Goal: Transaction & Acquisition: Purchase product/service

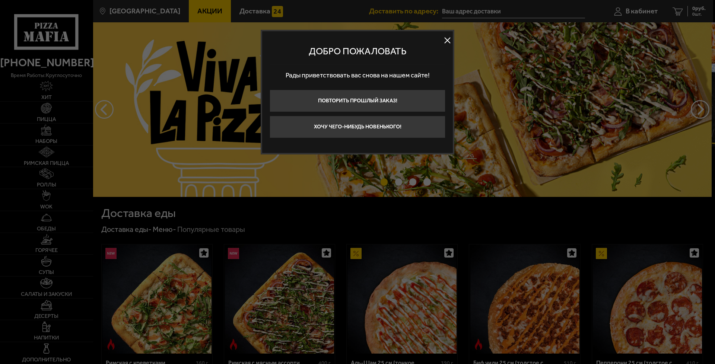
type input "[STREET_ADDRESS]"
click at [396, 124] on button "Хочу чего-нибудь новенького!" at bounding box center [358, 127] width 176 height 22
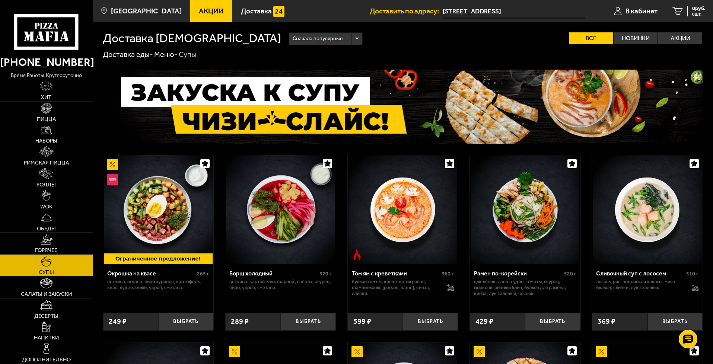
click at [60, 138] on link "Наборы" at bounding box center [46, 134] width 93 height 22
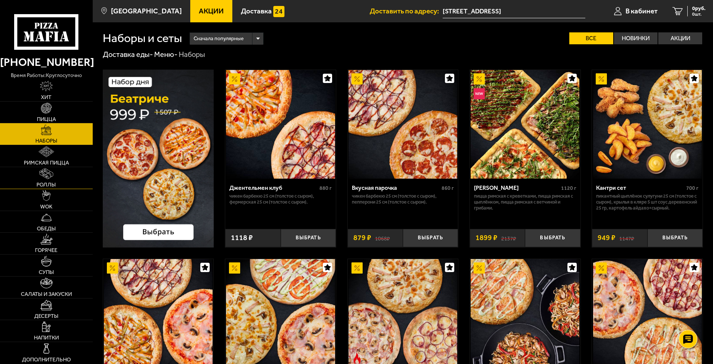
click at [52, 182] on span "Роллы" at bounding box center [46, 185] width 19 height 6
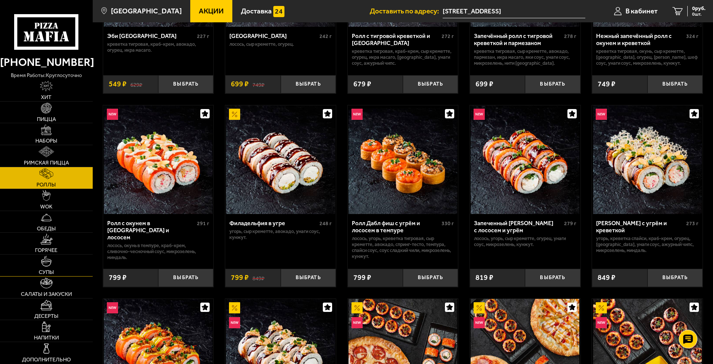
scroll to position [180, 0]
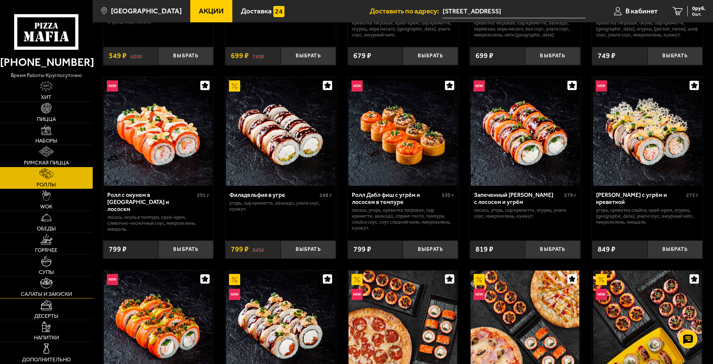
click at [51, 292] on span "Салаты и закуски" at bounding box center [46, 295] width 51 height 6
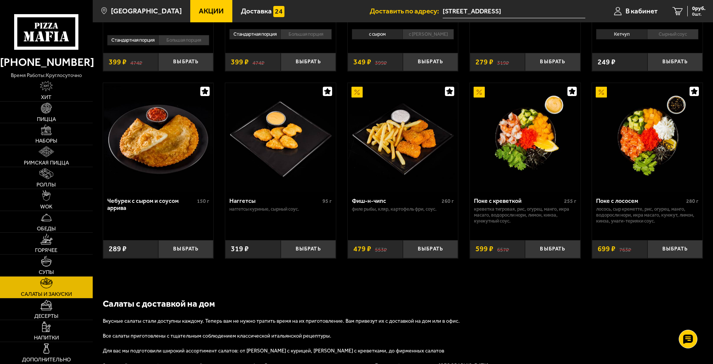
scroll to position [473, 0]
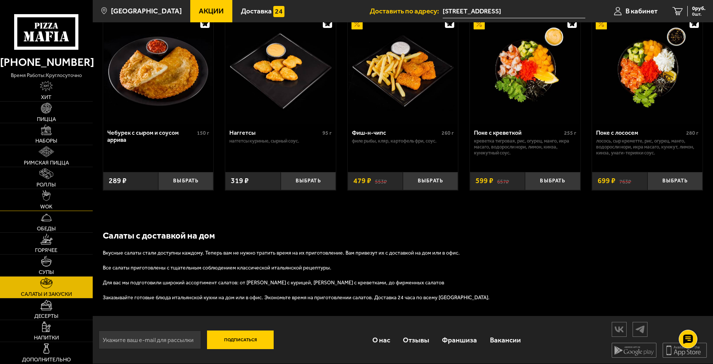
click at [48, 205] on span "WOK" at bounding box center [46, 207] width 12 height 6
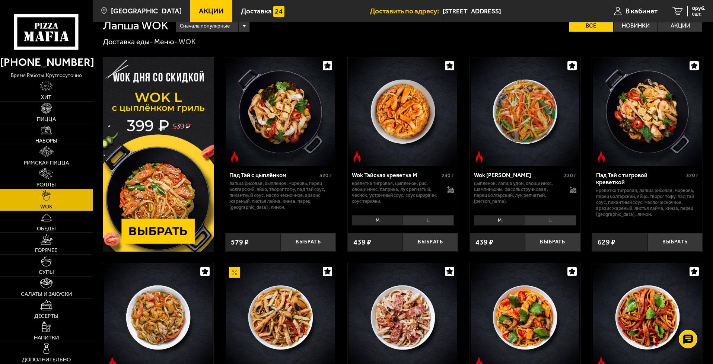
scroll to position [12, 0]
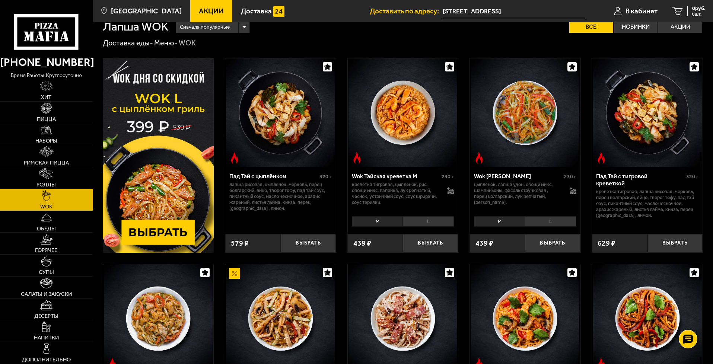
click at [153, 229] on img at bounding box center [158, 155] width 111 height 195
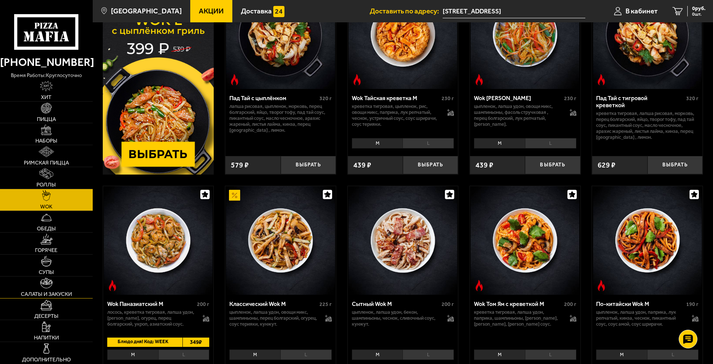
scroll to position [112, 0]
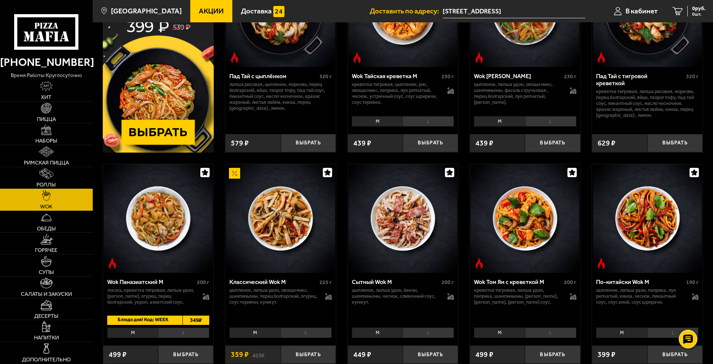
click at [50, 173] on img at bounding box center [46, 173] width 14 height 11
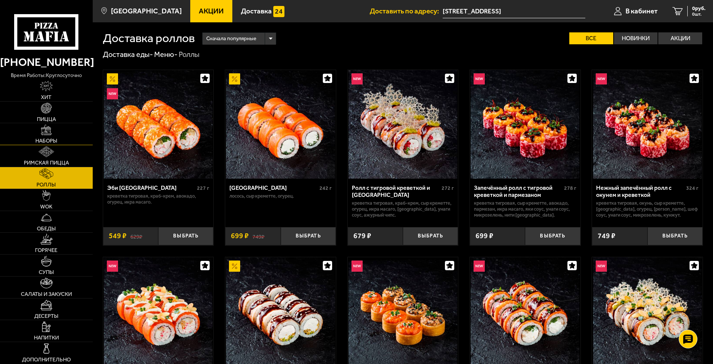
click at [59, 125] on link "Наборы" at bounding box center [46, 134] width 93 height 22
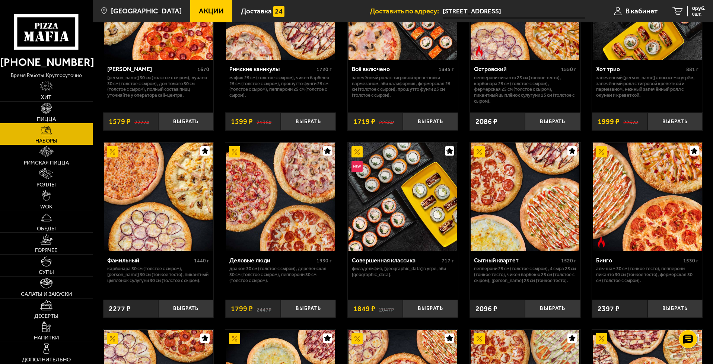
scroll to position [682, 0]
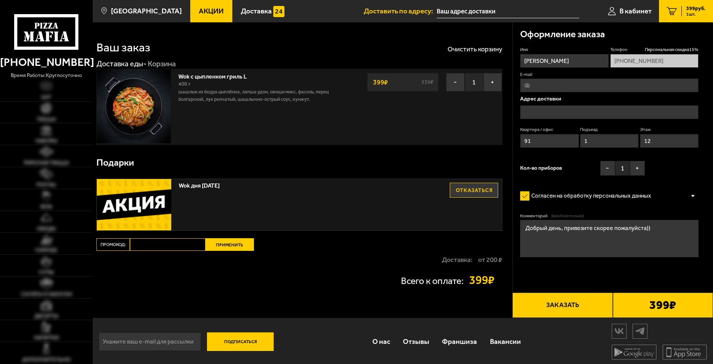
type input "[STREET_ADDRESS]"
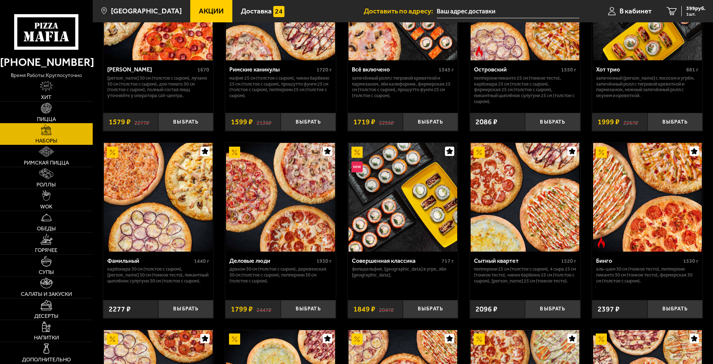
type input "[STREET_ADDRESS]"
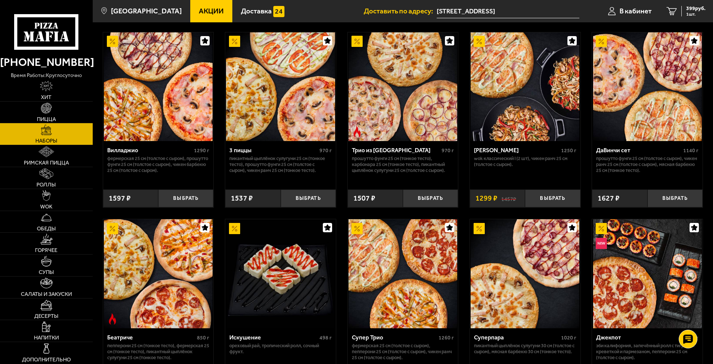
scroll to position [226, 0]
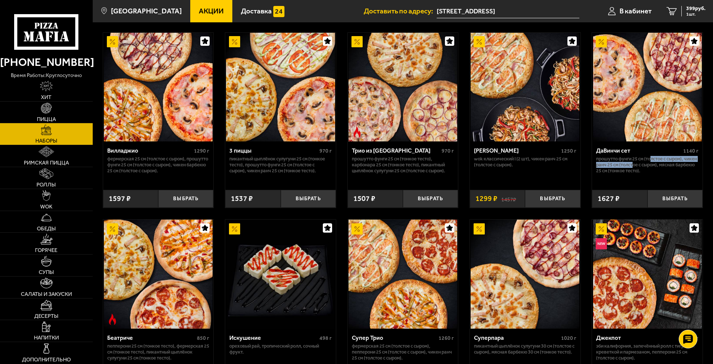
drag, startPoint x: 653, startPoint y: 156, endPoint x: 646, endPoint y: 165, distance: 11.4
click at [646, 165] on p "Прошутто Фунги 25 см (толстое с сыром), Чикен Ранч 25 см (толстое с сыром), Мяс…" at bounding box center [647, 165] width 102 height 18
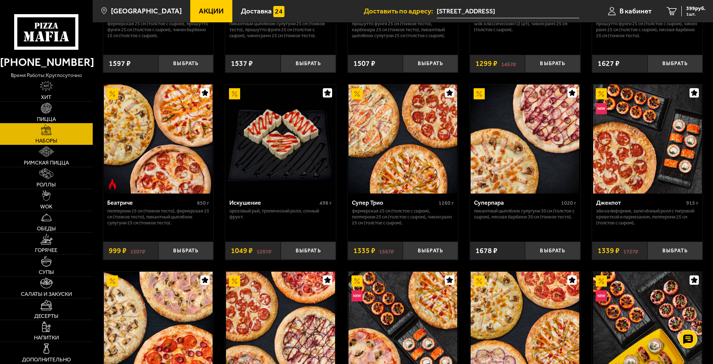
scroll to position [343, 0]
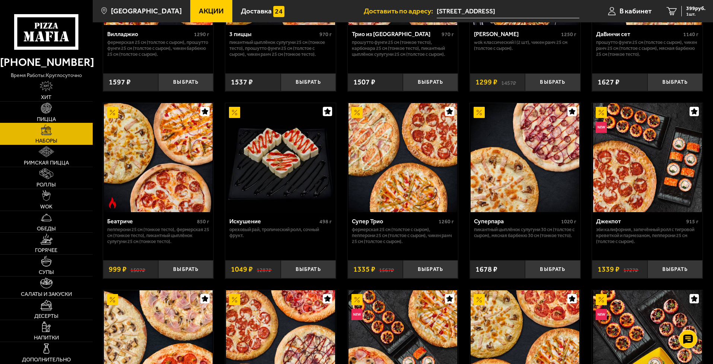
click at [43, 112] on img at bounding box center [46, 108] width 11 height 11
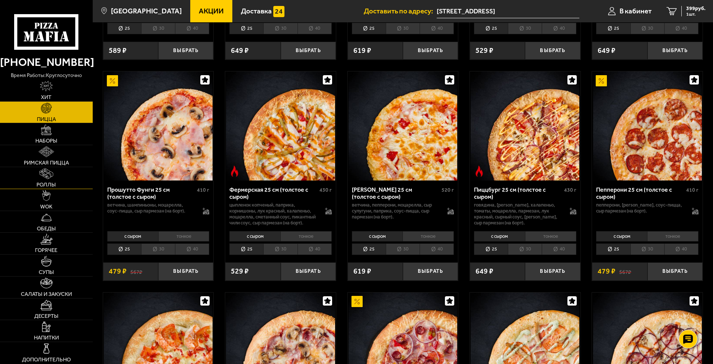
scroll to position [465, 0]
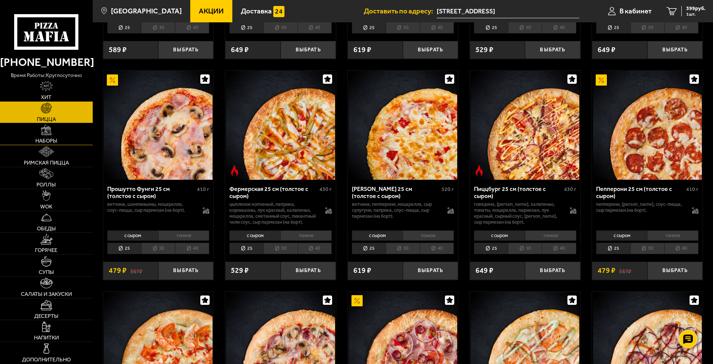
click at [49, 139] on span "Наборы" at bounding box center [46, 141] width 22 height 6
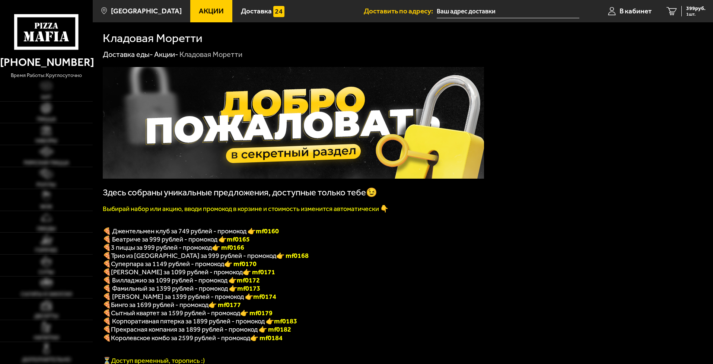
type input "[STREET_ADDRESS]"
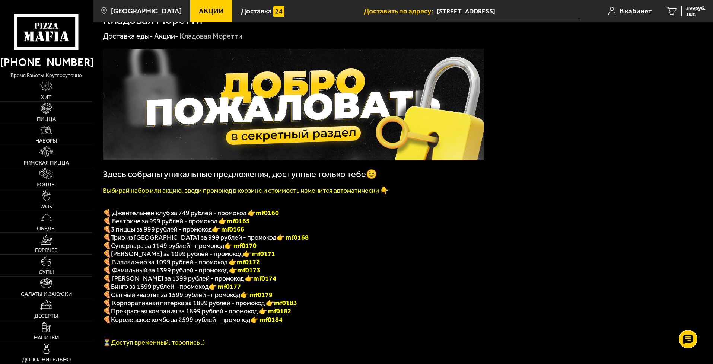
scroll to position [19, 0]
click at [35, 181] on link "Роллы" at bounding box center [46, 178] width 93 height 22
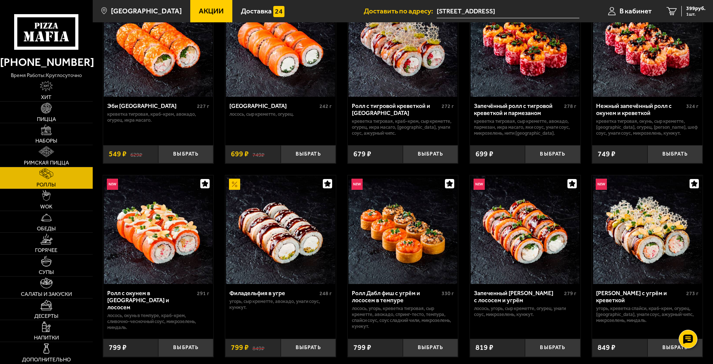
scroll to position [79, 0]
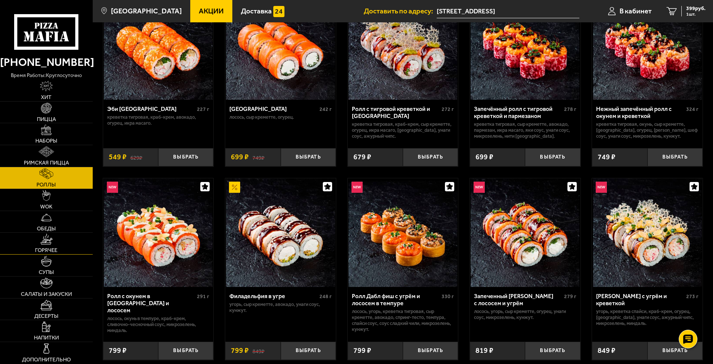
click at [61, 247] on link "Горячее" at bounding box center [46, 244] width 93 height 22
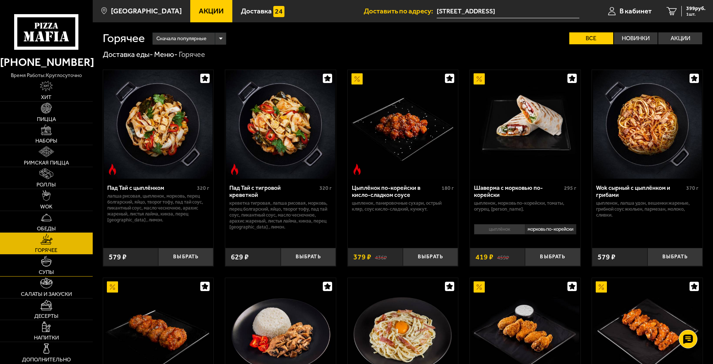
click at [65, 263] on link "Супы" at bounding box center [46, 266] width 93 height 22
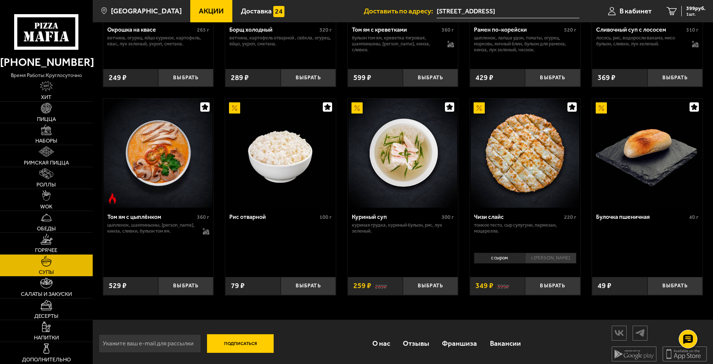
scroll to position [249, 0]
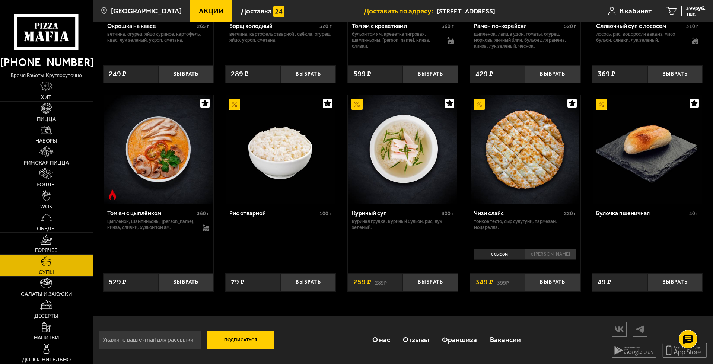
click at [58, 292] on span "Салаты и закуски" at bounding box center [46, 295] width 51 height 6
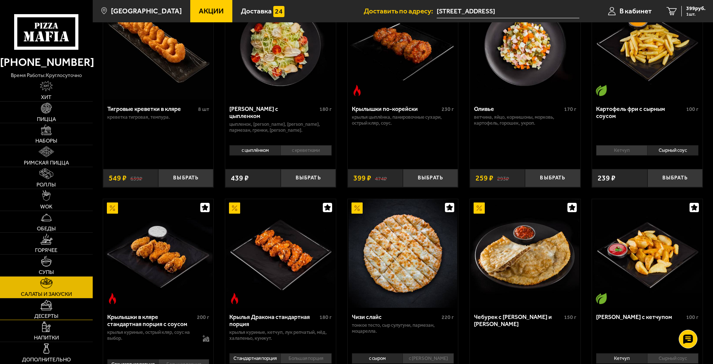
scroll to position [80, 0]
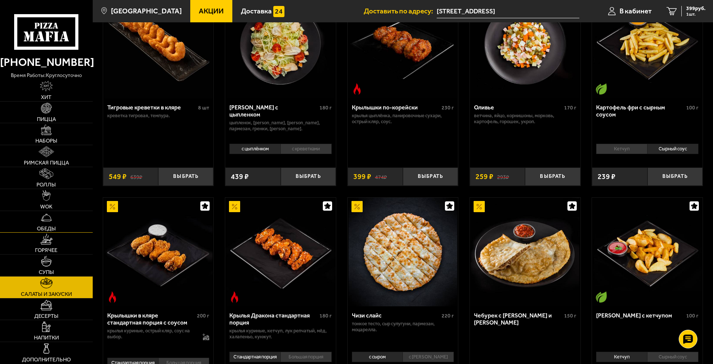
click at [52, 230] on span "Обеды" at bounding box center [46, 229] width 19 height 6
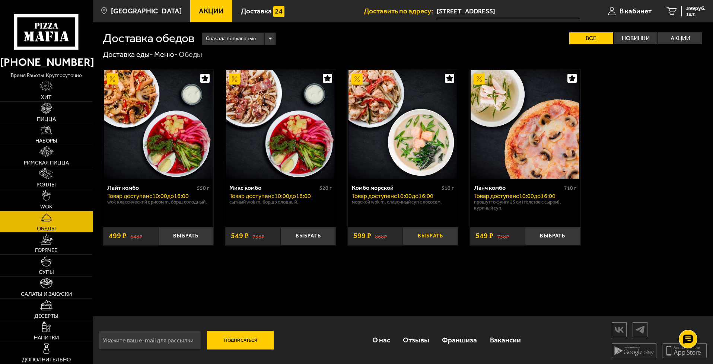
click at [434, 236] on button "Выбрать" at bounding box center [430, 236] width 55 height 18
click at [417, 237] on button "−" at bounding box center [412, 236] width 18 height 18
